Goal: Navigation & Orientation: Find specific page/section

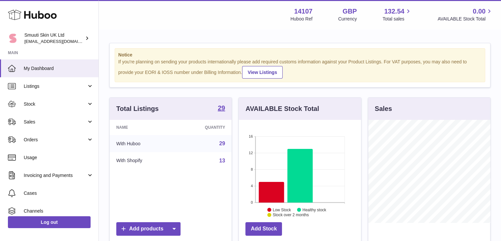
scroll to position [103, 122]
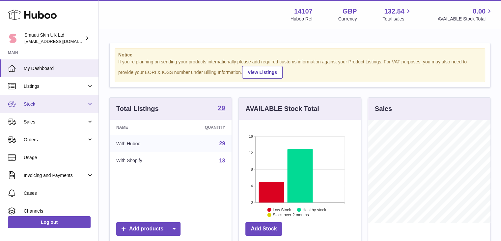
click at [90, 102] on link "Stock" at bounding box center [49, 104] width 99 height 18
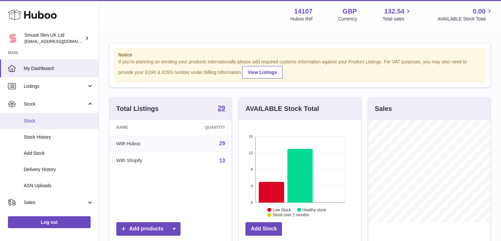
click at [37, 119] on span "Stock" at bounding box center [59, 121] width 70 height 6
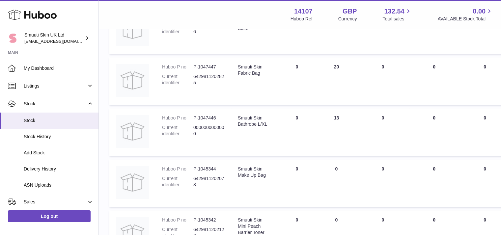
scroll to position [475, 0]
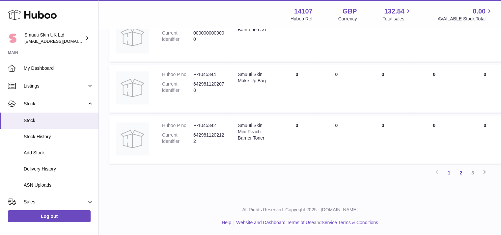
click at [462, 175] on link "2" at bounding box center [461, 173] width 12 height 12
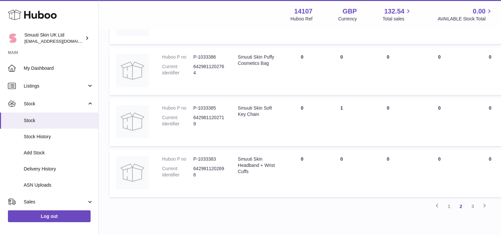
scroll to position [475, 0]
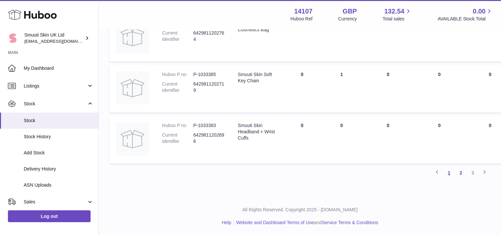
click at [449, 175] on link "1" at bounding box center [449, 173] width 12 height 12
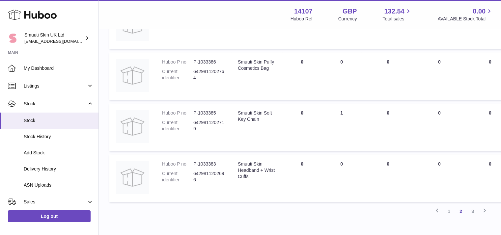
scroll to position [432, 0]
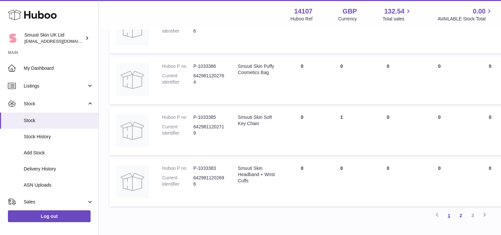
click at [449, 216] on link "1" at bounding box center [449, 216] width 12 height 12
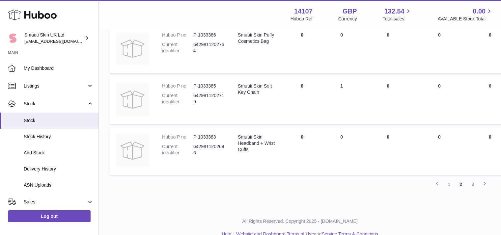
scroll to position [475, 0]
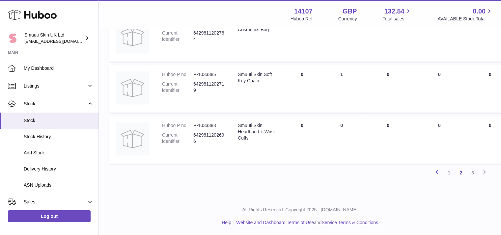
click at [438, 168] on icon at bounding box center [437, 172] width 8 height 8
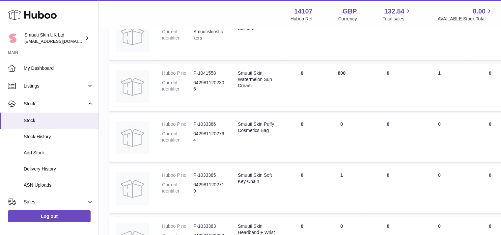
scroll to position [430, 0]
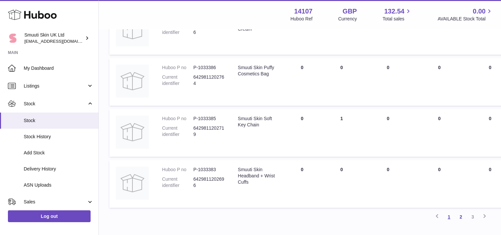
click at [447, 219] on link "1" at bounding box center [449, 217] width 12 height 12
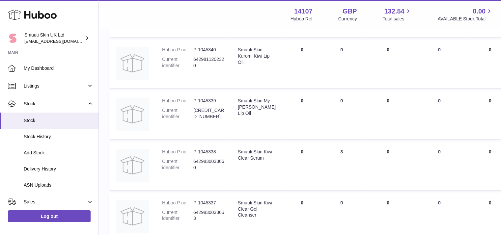
scroll to position [30, 0]
